Goal: Transaction & Acquisition: Purchase product/service

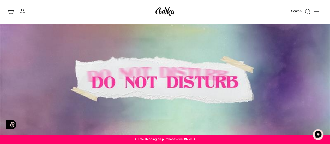
click at [307, 12] on icon "Search" at bounding box center [307, 11] width 6 height 6
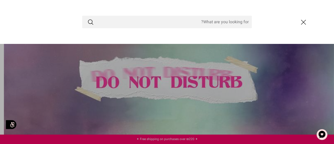
click at [164, 23] on input "Search Store" at bounding box center [166, 22] width 169 height 13
type input "t"
type input "two piece pink set"
click at [87, 19] on button "Submit" at bounding box center [90, 22] width 6 height 7
